Goal: Use online tool/utility: Utilize a website feature to perform a specific function

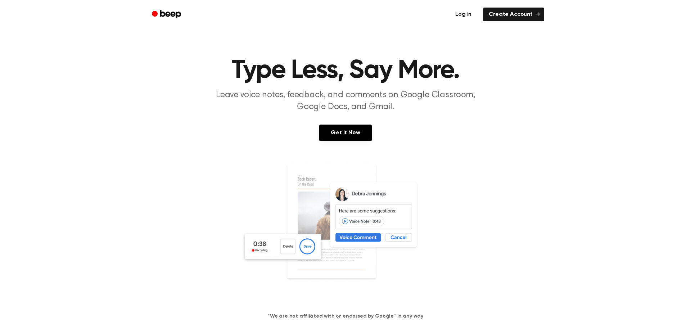
click at [470, 12] on link "Log in" at bounding box center [463, 14] width 31 height 17
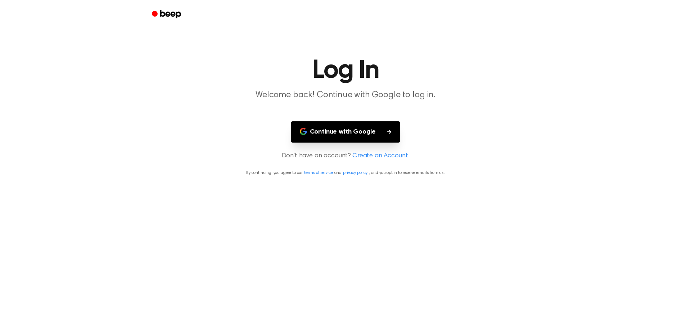
click at [356, 135] on button "Continue with Google" at bounding box center [345, 131] width 109 height 21
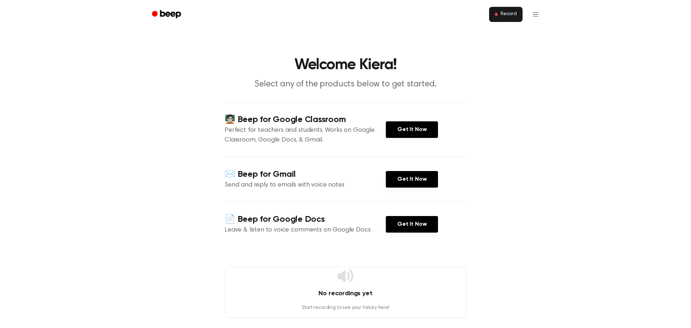
click at [498, 9] on button "Record" at bounding box center [505, 14] width 33 height 15
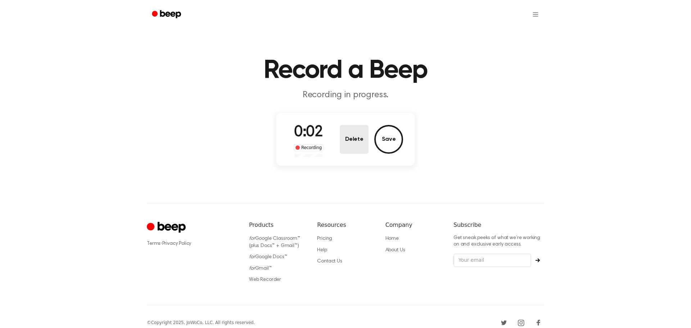
click at [352, 141] on button "Delete" at bounding box center [354, 139] width 29 height 29
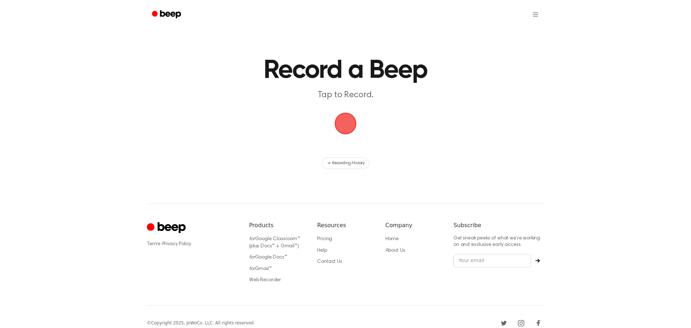
scroll to position [12, 0]
